Goal: Transaction & Acquisition: Download file/media

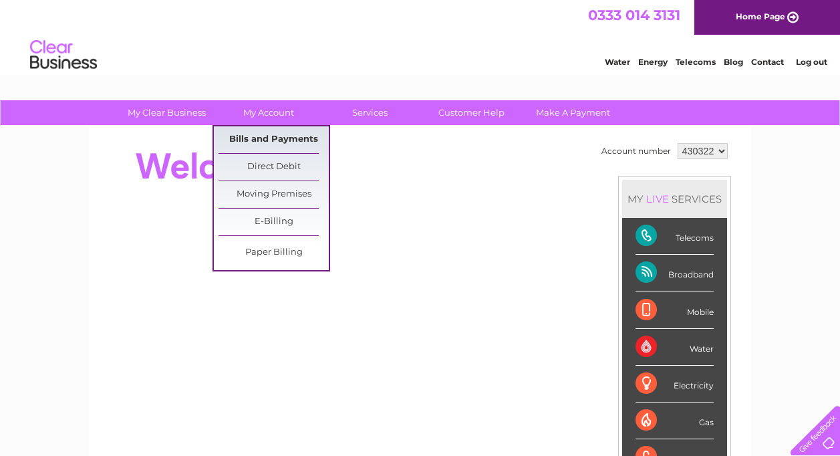
click at [265, 137] on link "Bills and Payments" at bounding box center [274, 139] width 110 height 27
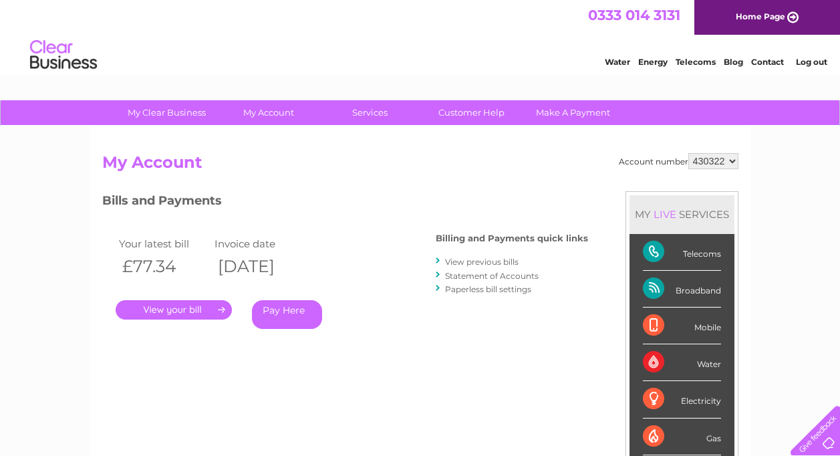
click at [183, 308] on link "." at bounding box center [174, 309] width 116 height 19
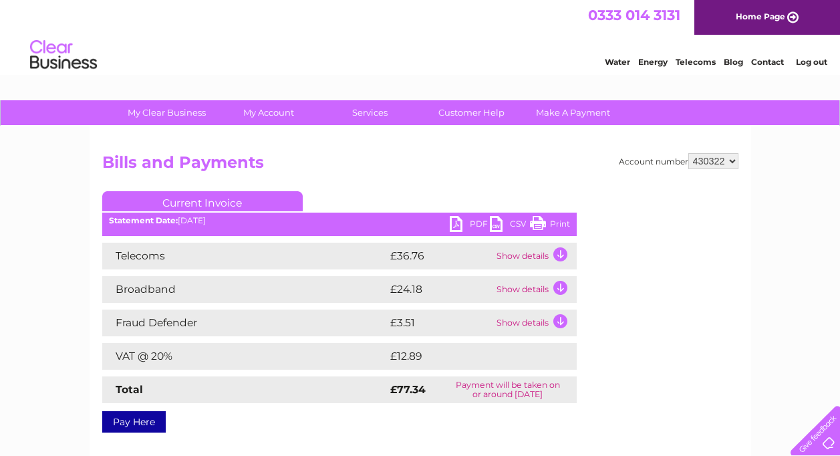
click at [455, 223] on link "PDF" at bounding box center [470, 225] width 40 height 19
click at [454, 223] on link "PDF" at bounding box center [470, 225] width 40 height 19
click at [733, 162] on select "430322 437885 924536" at bounding box center [714, 161] width 50 height 16
select select "924536"
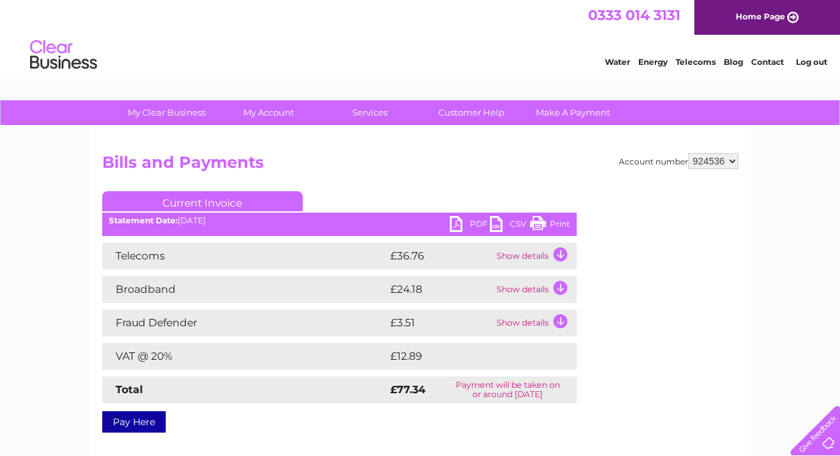
click at [689, 153] on select "430322 437885 924536" at bounding box center [714, 161] width 50 height 16
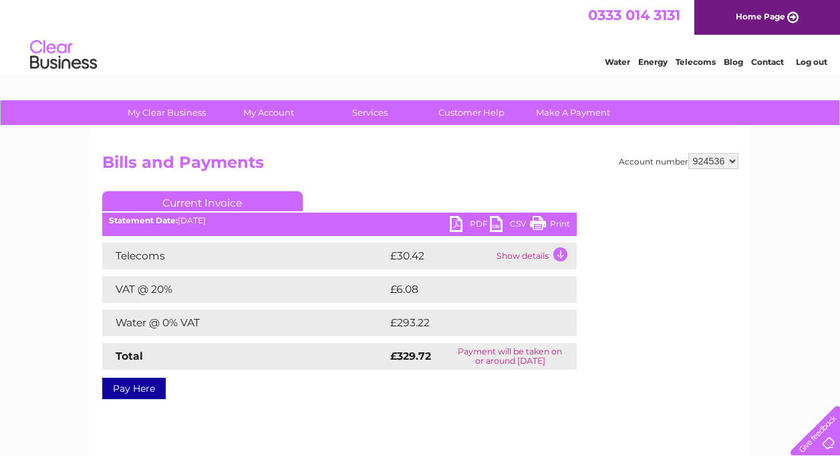
click at [453, 231] on link "PDF" at bounding box center [470, 225] width 40 height 19
click at [731, 158] on select "430322 437885 924536" at bounding box center [714, 161] width 50 height 16
select select "437885"
click at [689, 153] on select "430322 437885 924536" at bounding box center [714, 161] width 50 height 16
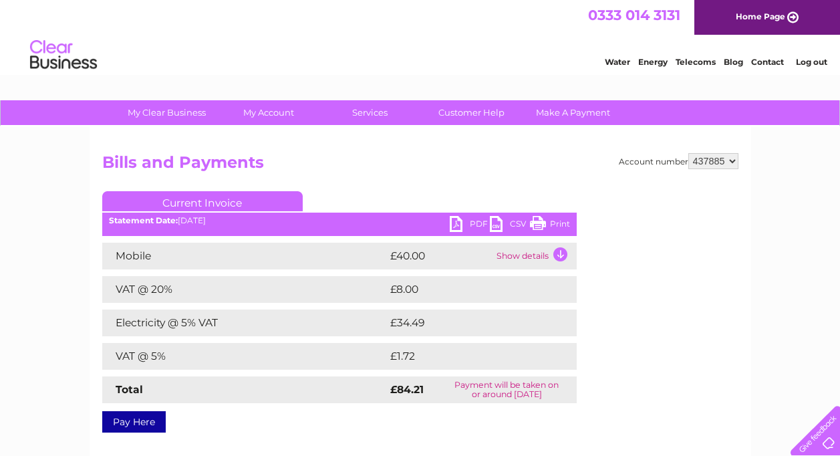
click at [455, 223] on link "PDF" at bounding box center [470, 225] width 40 height 19
